Goal: Share content

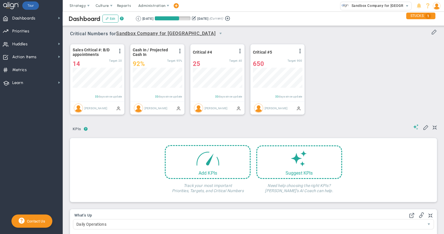
scroll to position [20, 49]
click at [146, 7] on span "Administration" at bounding box center [151, 5] width 27 height 4
click at [176, 6] on span at bounding box center [176, 6] width 5 height 8
click at [438, 8] on img at bounding box center [437, 6] width 8 height 8
click at [435, 39] on span "Share!" at bounding box center [420, 39] width 46 height 11
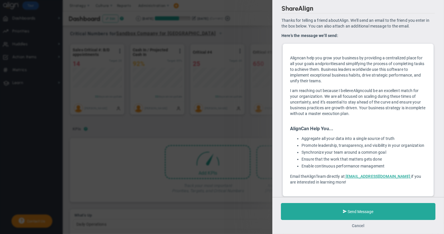
click at [360, 225] on button "Cancel" at bounding box center [358, 225] width 13 height 5
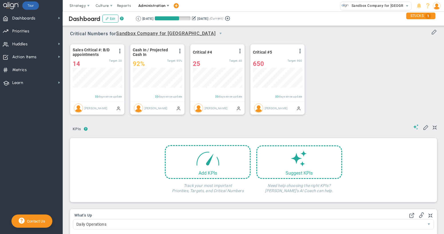
click at [155, 7] on span "Administration" at bounding box center [151, 5] width 27 height 4
